Goal: Information Seeking & Learning: Learn about a topic

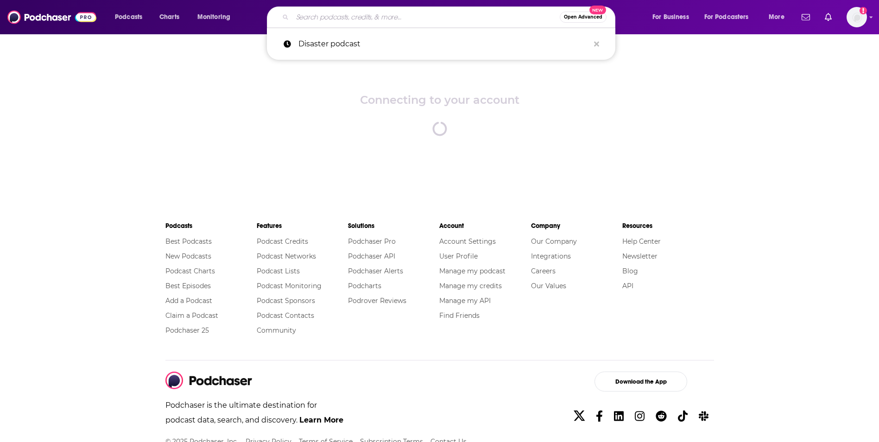
click at [390, 16] on input "Search podcasts, credits, & more..." at bounding box center [425, 17] width 267 height 15
click at [329, 50] on p "Disaster podcast" at bounding box center [443, 44] width 291 height 24
type input "Disaster podcast"
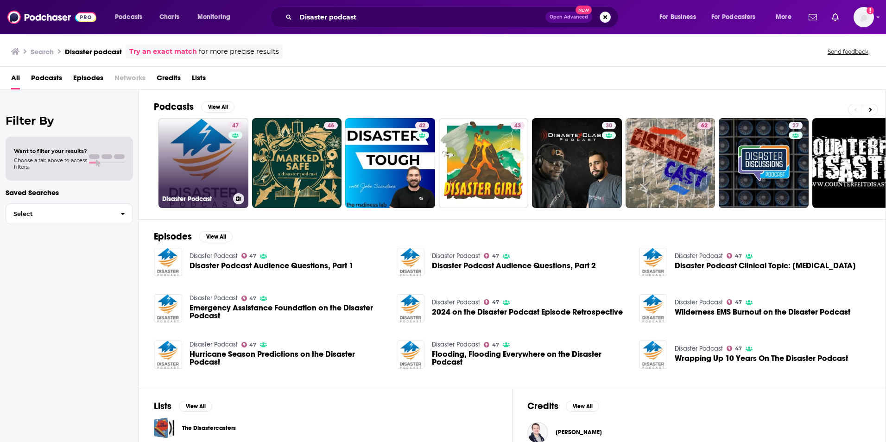
click at [213, 152] on link "47 Disaster Podcast" at bounding box center [203, 163] width 90 height 90
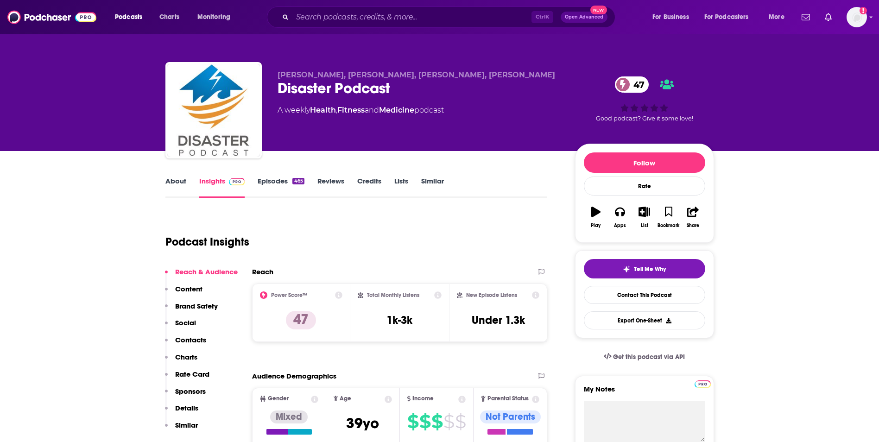
click at [173, 181] on link "About" at bounding box center [175, 187] width 21 height 21
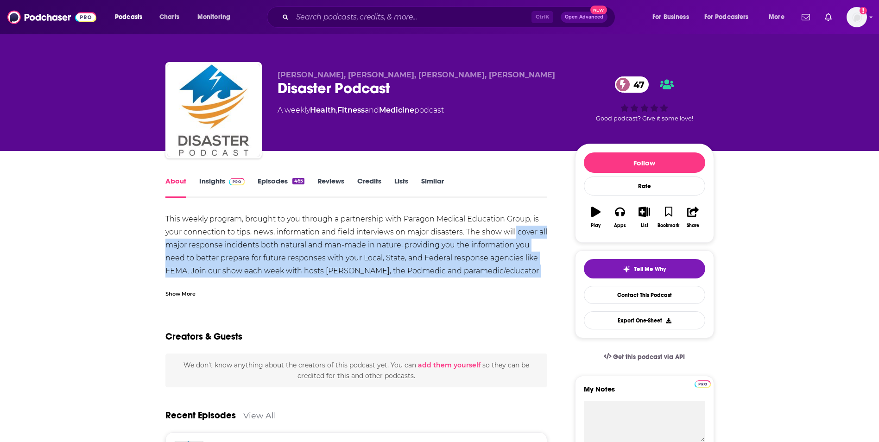
drag, startPoint x: 514, startPoint y: 233, endPoint x: 537, endPoint y: 274, distance: 47.1
click at [537, 274] on div "This weekly program, brought to you through a partnership with Paragon Medical …" at bounding box center [356, 258] width 382 height 91
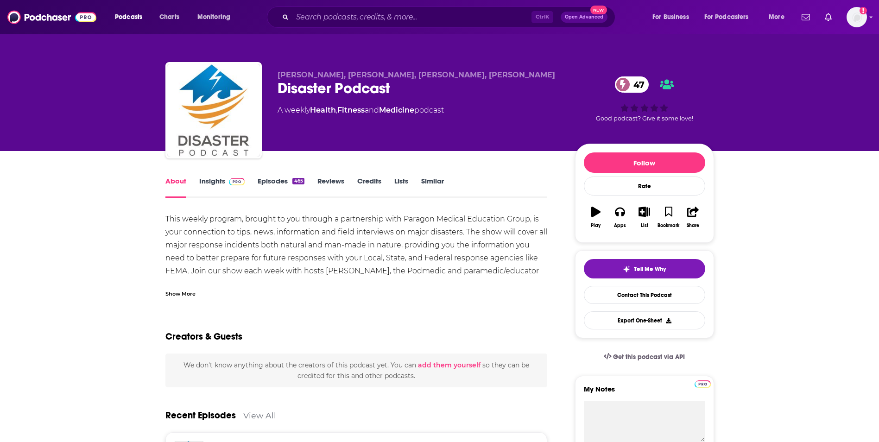
click at [173, 291] on div "Show More" at bounding box center [180, 293] width 30 height 9
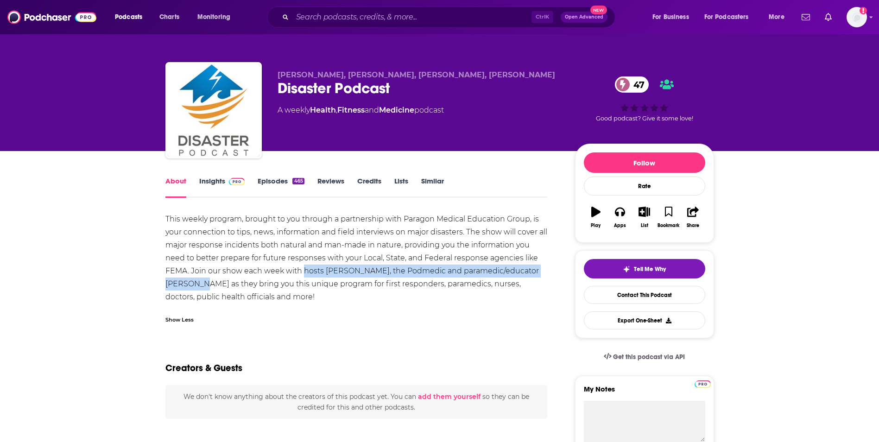
drag, startPoint x: 192, startPoint y: 285, endPoint x: 305, endPoint y: 272, distance: 114.3
click at [305, 272] on div "This weekly program, brought to you through a partnership with Paragon Medical …" at bounding box center [356, 258] width 382 height 91
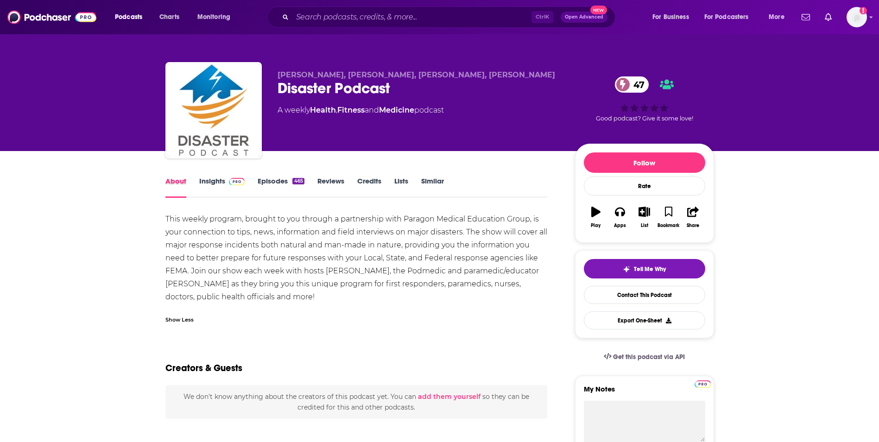
click at [195, 186] on div "About" at bounding box center [182, 187] width 34 height 21
click at [203, 183] on link "Insights" at bounding box center [222, 187] width 46 height 21
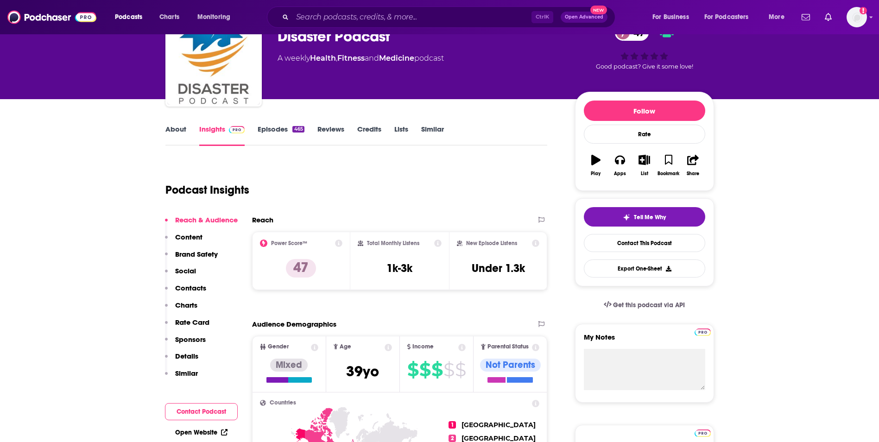
scroll to position [139, 0]
